Goal: Find specific page/section: Find specific page/section

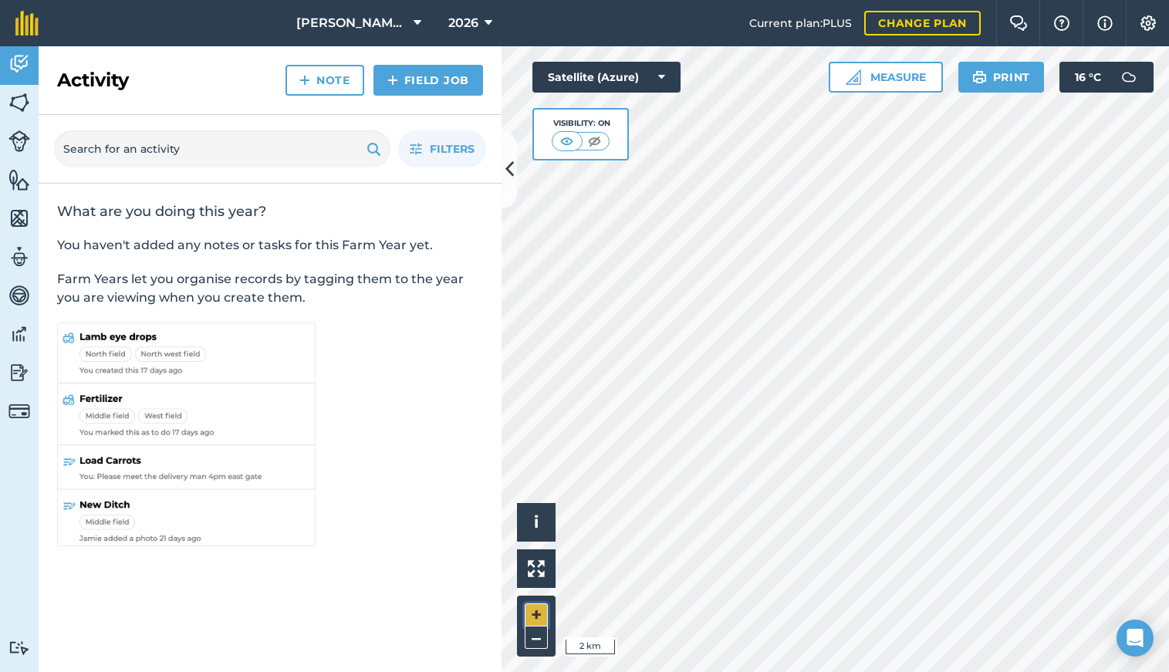
click at [531, 611] on button "+" at bounding box center [536, 614] width 23 height 23
click at [541, 640] on button "–" at bounding box center [536, 637] width 23 height 22
click at [228, 158] on input "text" at bounding box center [222, 148] width 336 height 37
click at [245, 164] on input "copse house" at bounding box center [222, 148] width 336 height 37
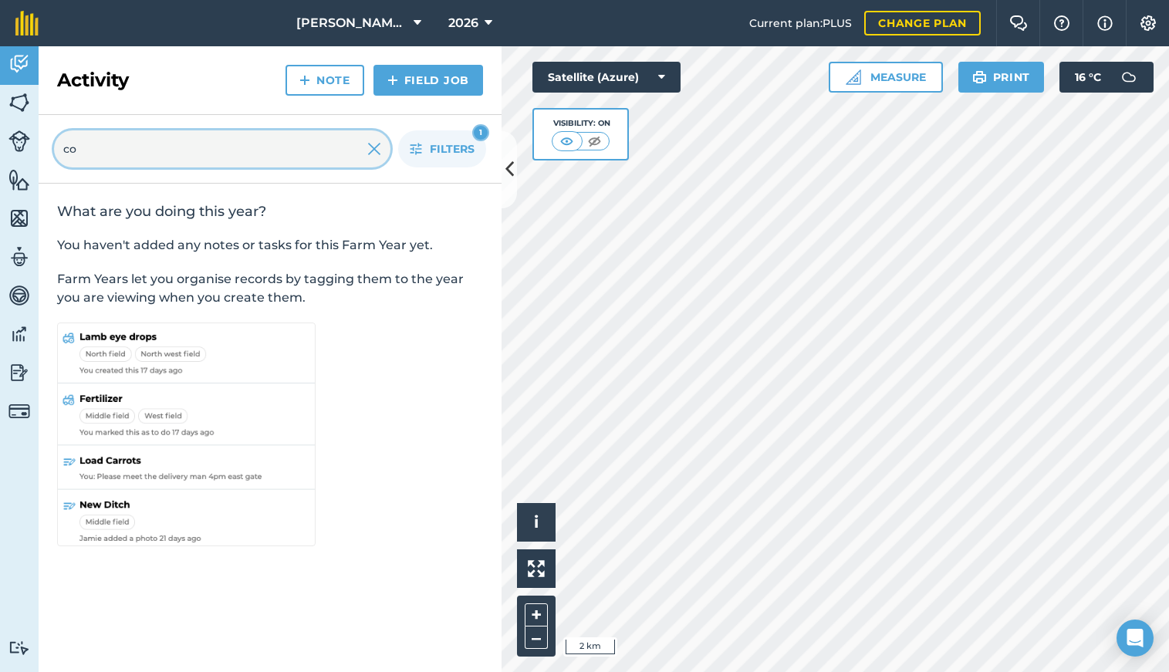
type input "c"
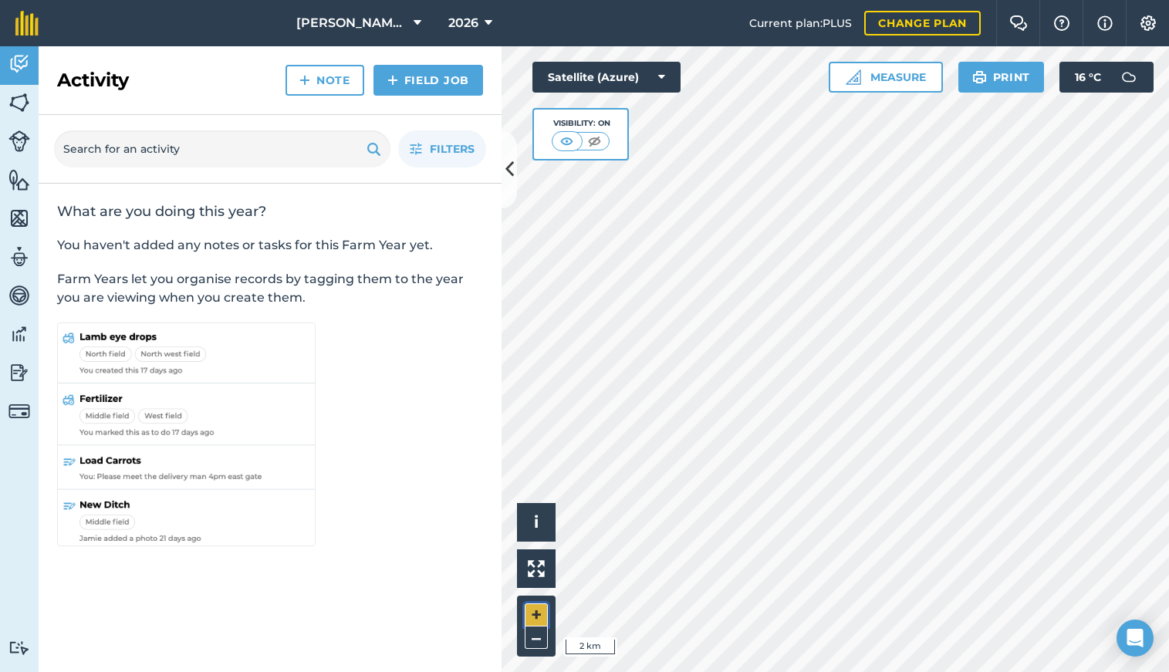
click at [533, 617] on button "+" at bounding box center [536, 614] width 23 height 23
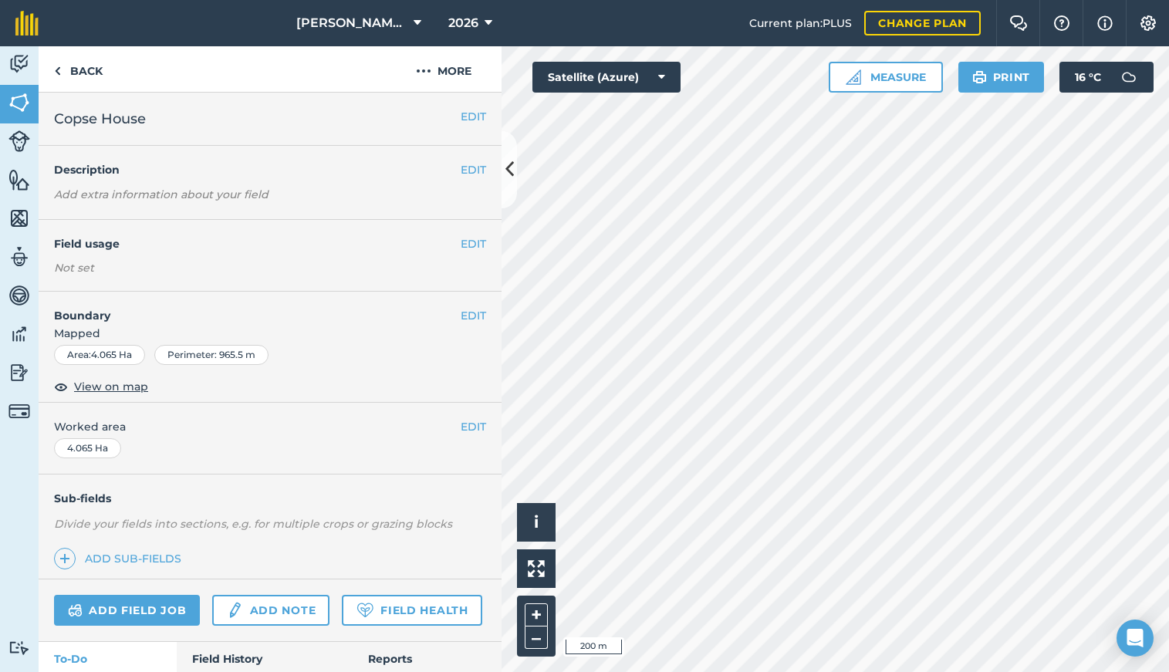
scroll to position [97, 0]
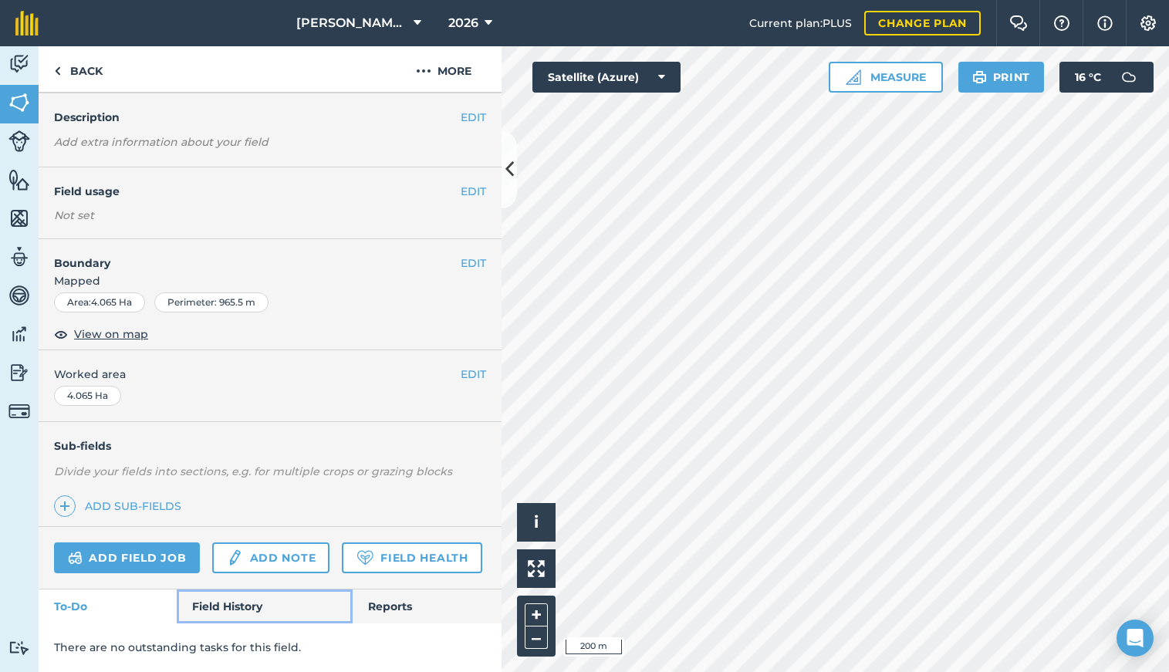
click at [267, 608] on link "Field History" at bounding box center [264, 606] width 175 height 34
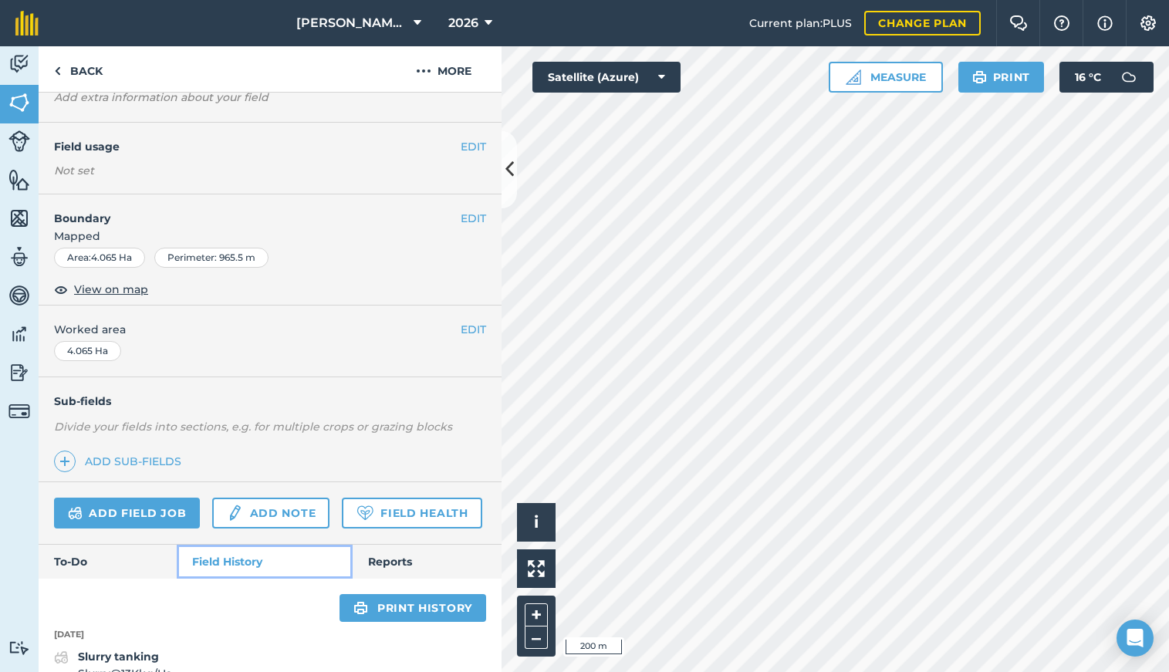
scroll to position [181, 0]
